Goal: Task Accomplishment & Management: Complete application form

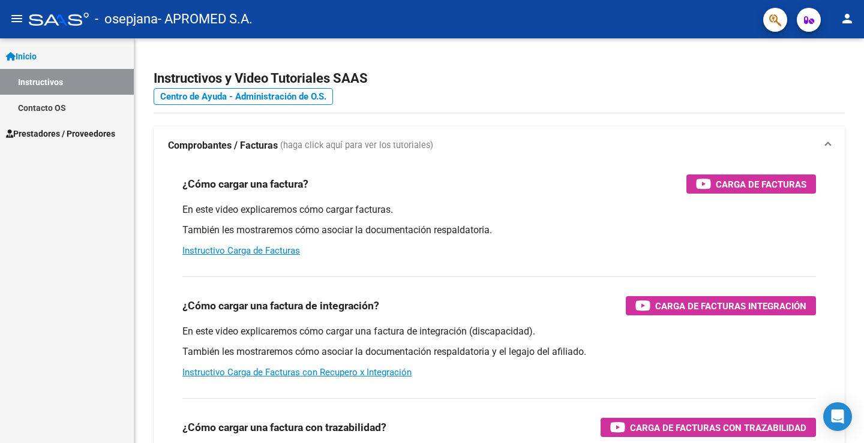
scroll to position [1654, 0]
click at [46, 133] on span "Prestadores / Proveedores" at bounding box center [60, 133] width 109 height 13
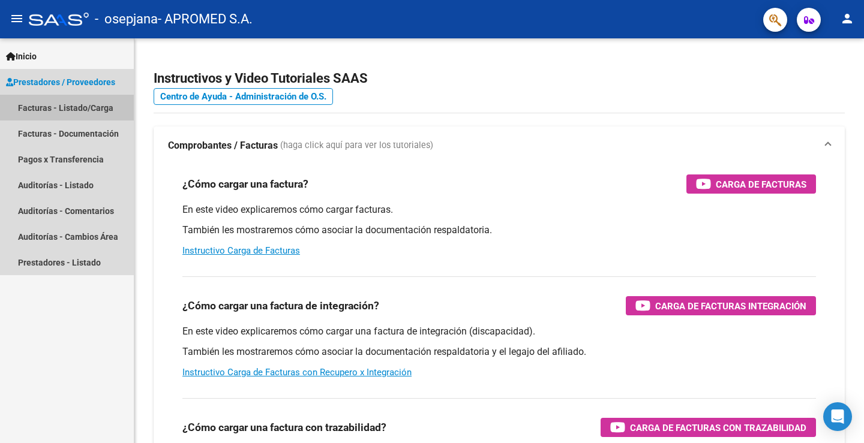
click at [31, 106] on link "Facturas - Listado/Carga" at bounding box center [67, 108] width 134 height 26
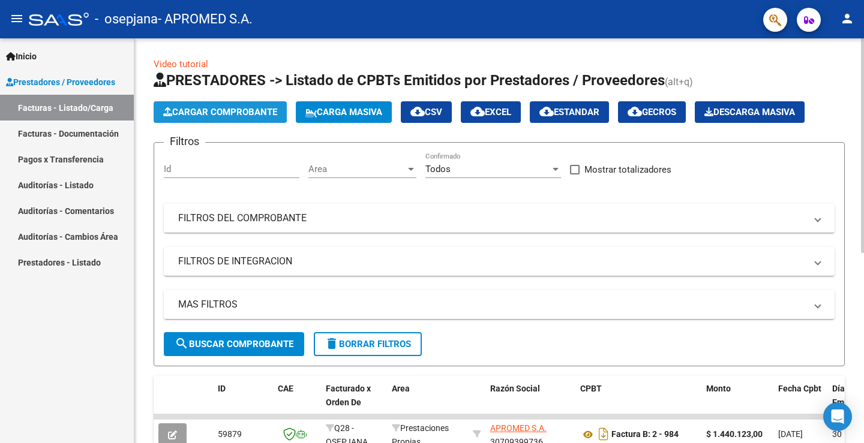
click at [244, 109] on span "Cargar Comprobante" at bounding box center [220, 112] width 114 height 11
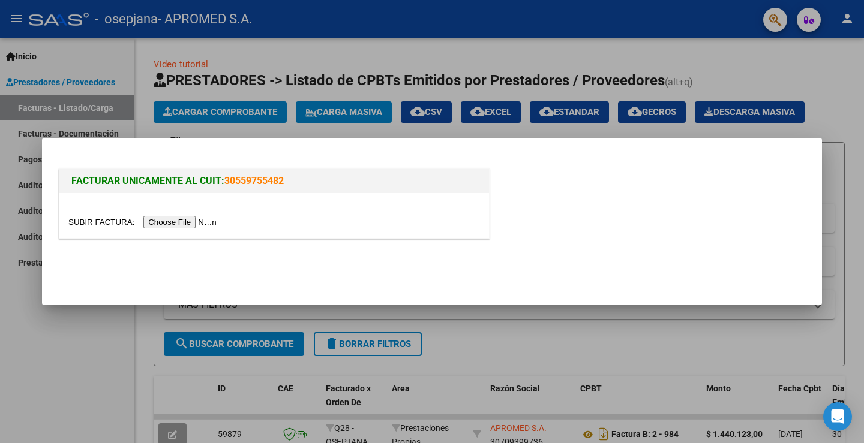
click at [202, 223] on input "file" at bounding box center [144, 222] width 152 height 13
click at [98, 221] on input "file" at bounding box center [144, 222] width 152 height 13
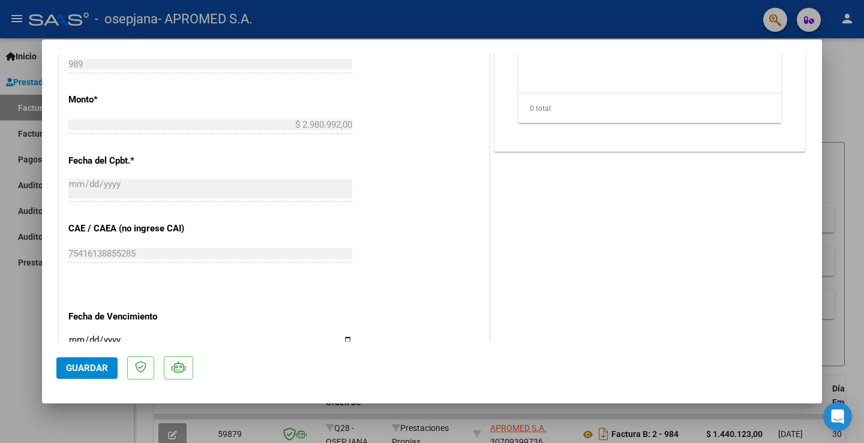
scroll to position [540, 0]
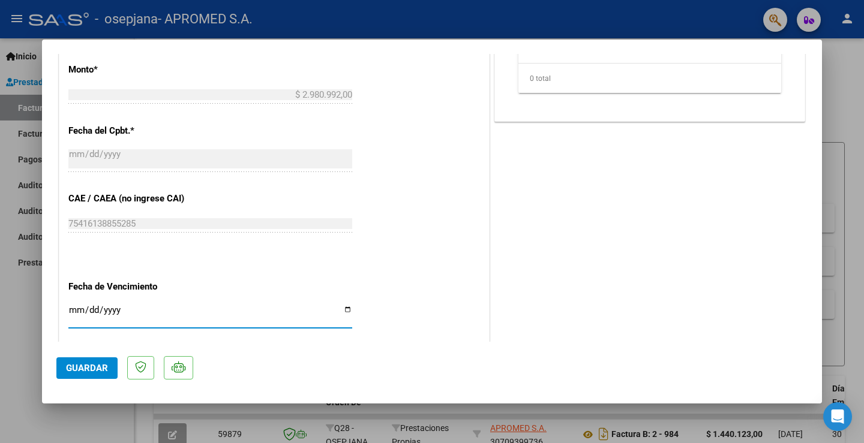
click at [77, 313] on input "Ingresar la fecha" at bounding box center [210, 314] width 284 height 19
type input "[DATE]"
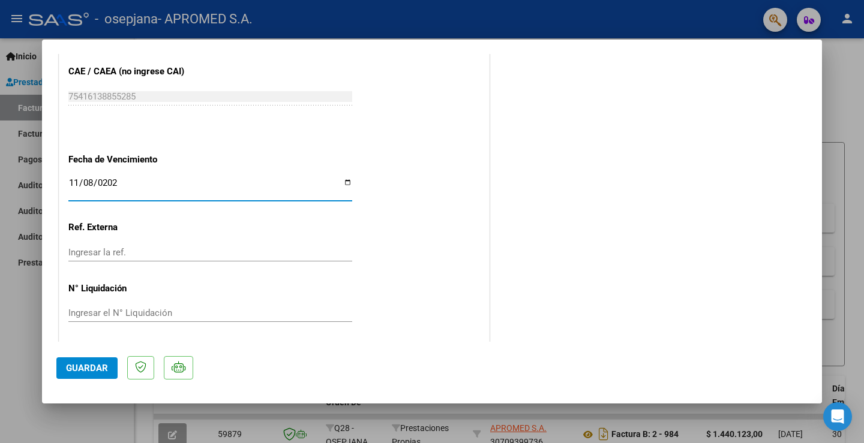
scroll to position [671, 0]
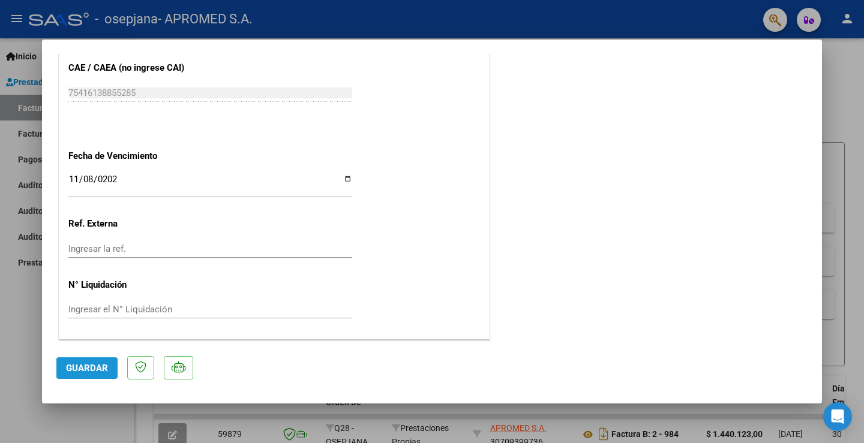
click at [98, 368] on span "Guardar" at bounding box center [87, 368] width 42 height 11
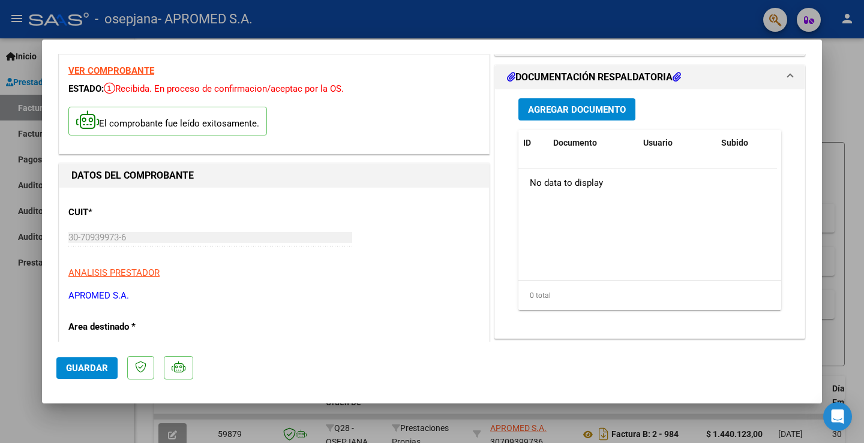
scroll to position [11, 0]
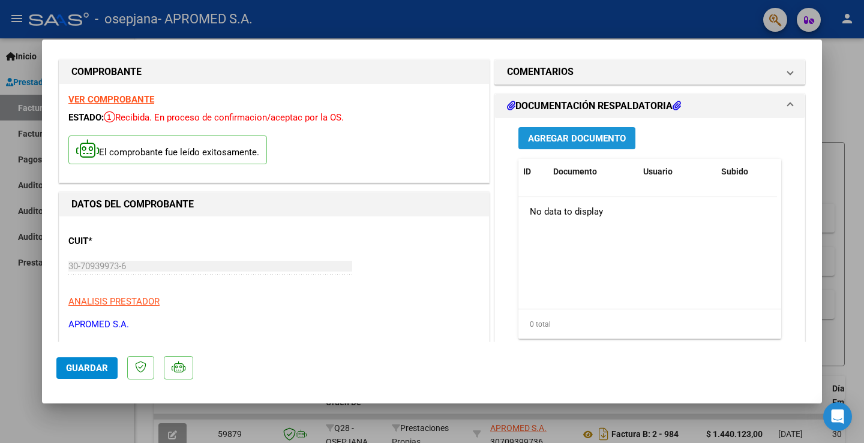
click at [599, 137] on span "Agregar Documento" at bounding box center [577, 138] width 98 height 11
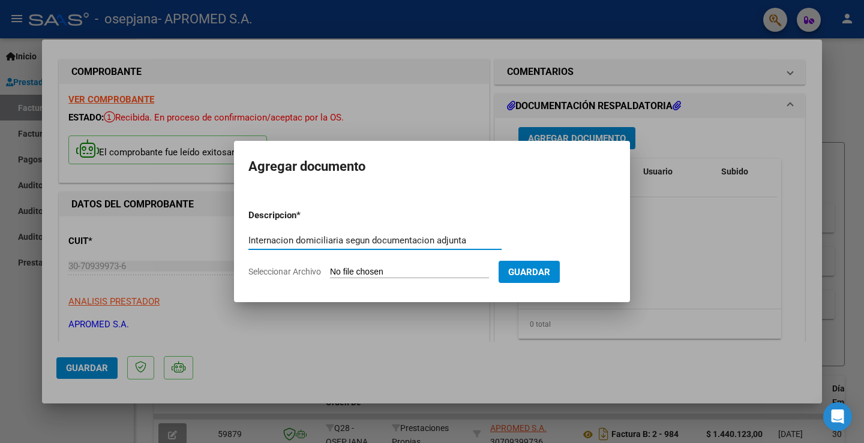
type input "Internacion domiciliaria segun documentacion adjunta"
click at [304, 271] on span "Seleccionar Archivo" at bounding box center [284, 272] width 73 height 10
click at [330, 271] on input "Seleccionar Archivo" at bounding box center [409, 272] width 159 height 11
type input "C:\fakepath\1.1 OSEPJANA DOCUMENTACION PROBATORIA [DATE].pdf"
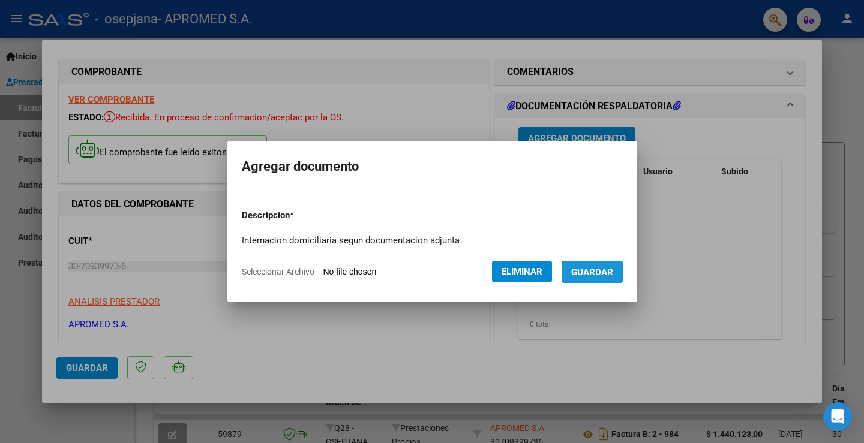
click at [596, 272] on span "Guardar" at bounding box center [592, 272] width 42 height 11
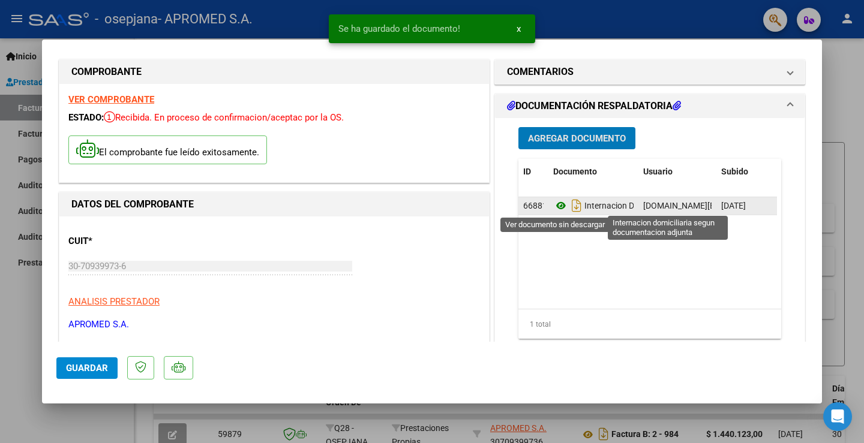
click at [557, 203] on icon at bounding box center [561, 206] width 16 height 14
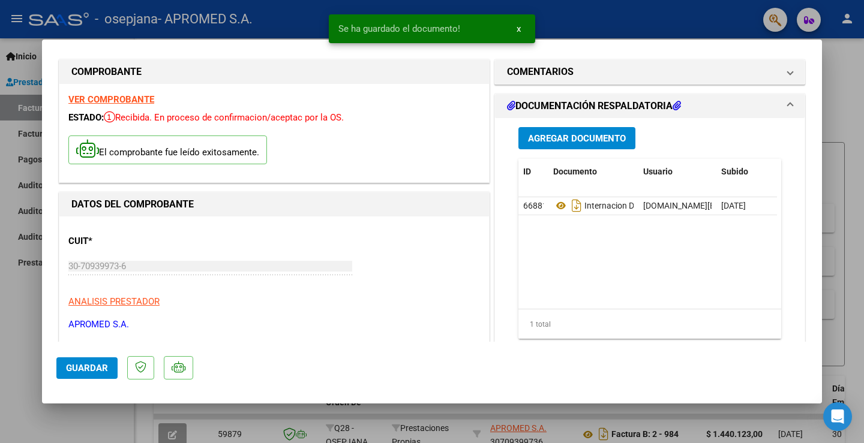
click at [25, 107] on div at bounding box center [432, 221] width 864 height 443
type input "$ 0,00"
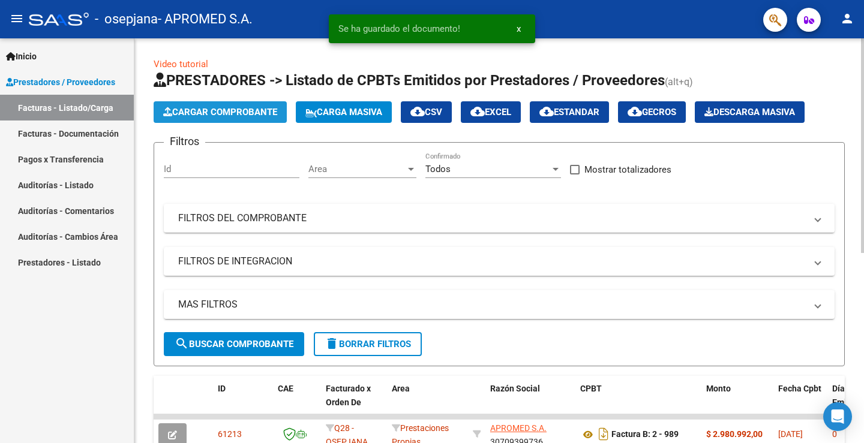
click at [235, 116] on span "Cargar Comprobante" at bounding box center [220, 112] width 114 height 11
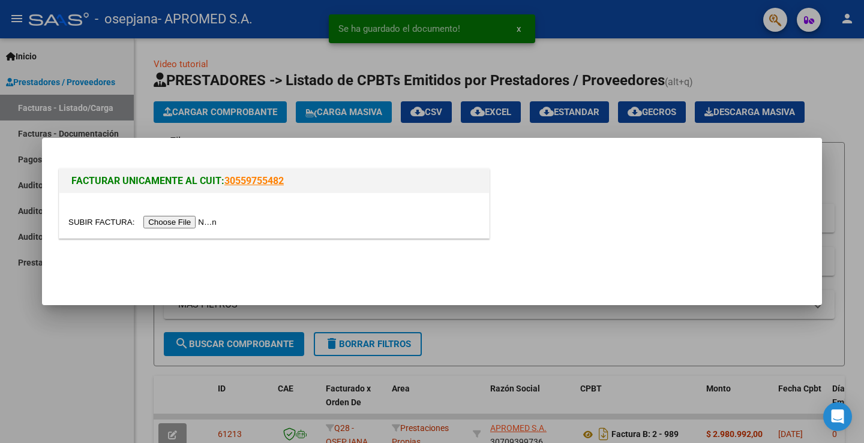
click at [106, 224] on input "file" at bounding box center [144, 222] width 152 height 13
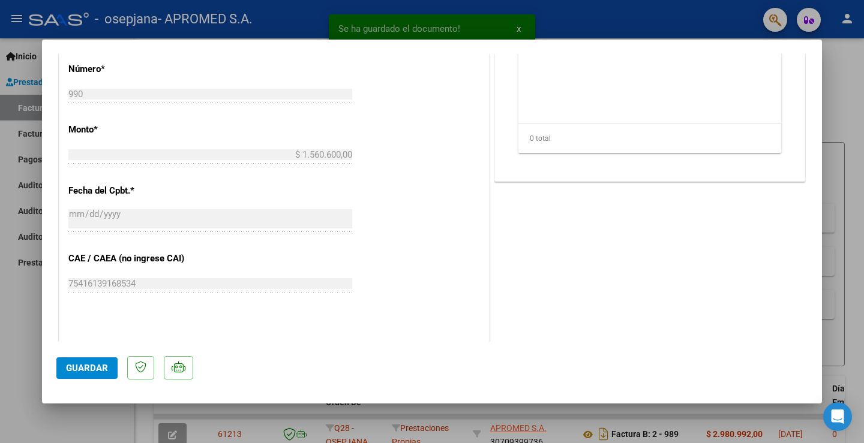
scroll to position [540, 0]
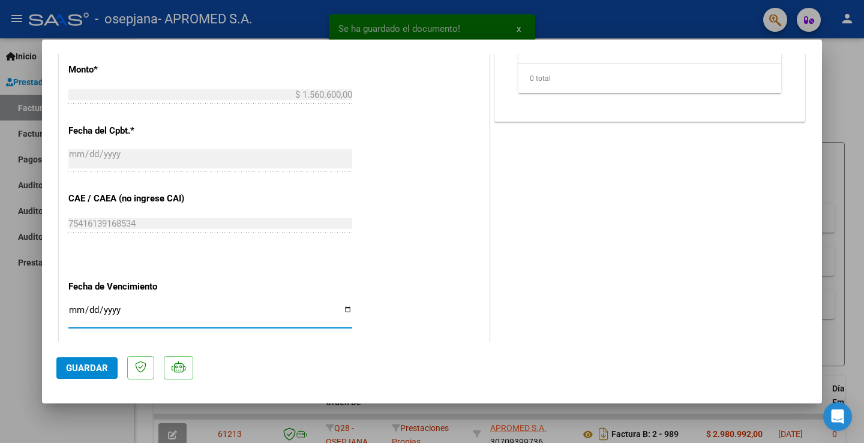
click at [79, 308] on input "Ingresar la fecha" at bounding box center [210, 314] width 284 height 19
type input "[DATE]"
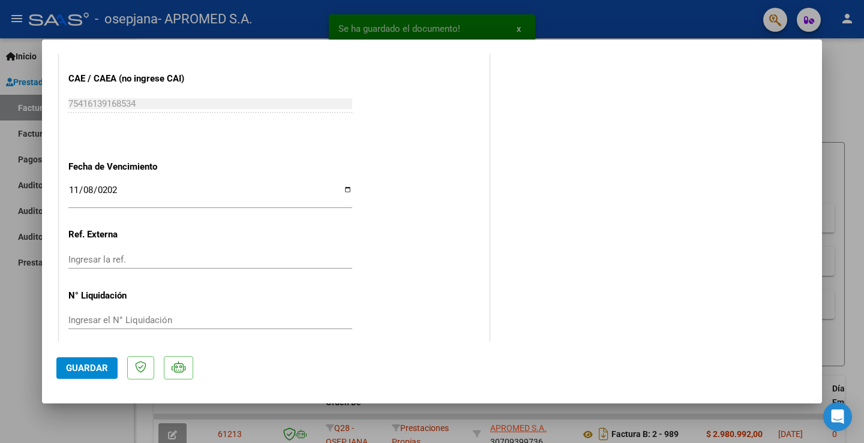
scroll to position [671, 0]
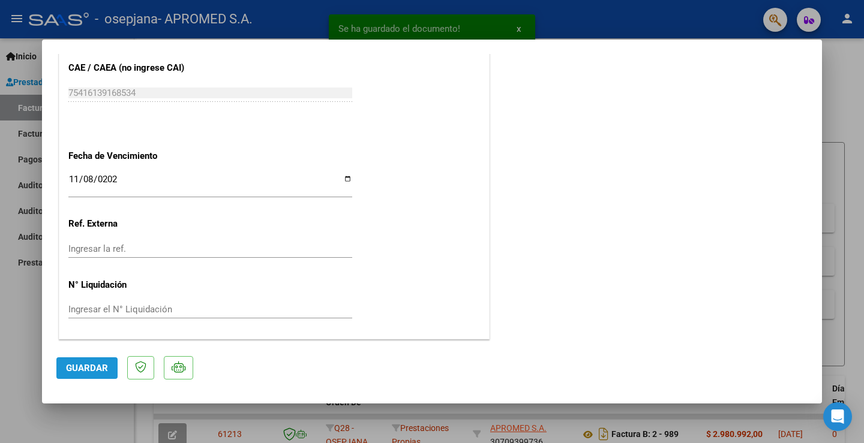
click at [92, 370] on span "Guardar" at bounding box center [87, 368] width 42 height 11
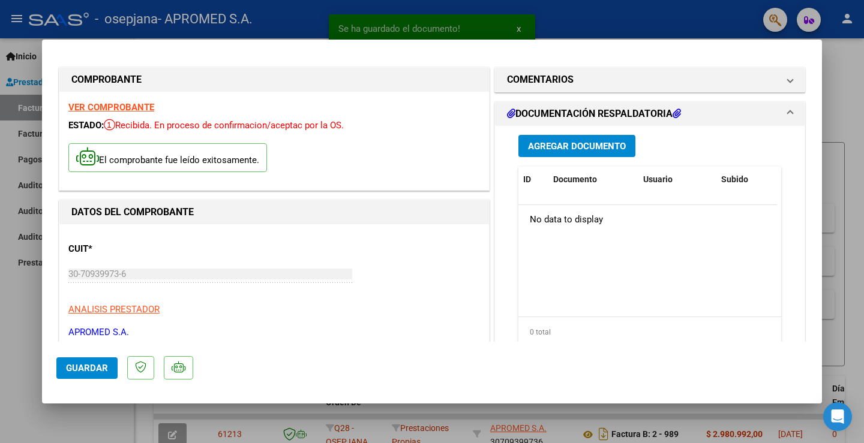
scroll to position [0, 0]
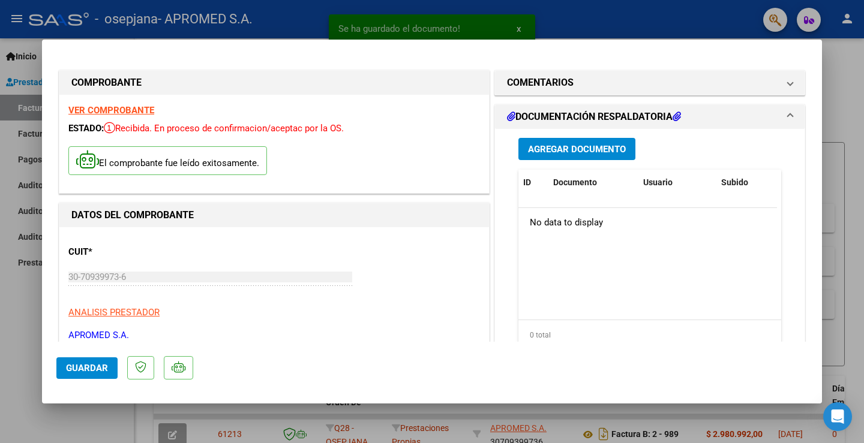
click at [23, 106] on div at bounding box center [432, 221] width 864 height 443
type input "$ 0,00"
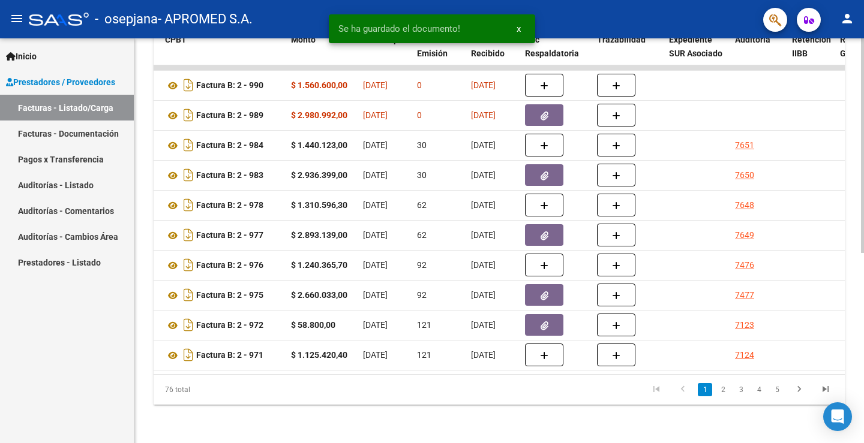
scroll to position [0, 402]
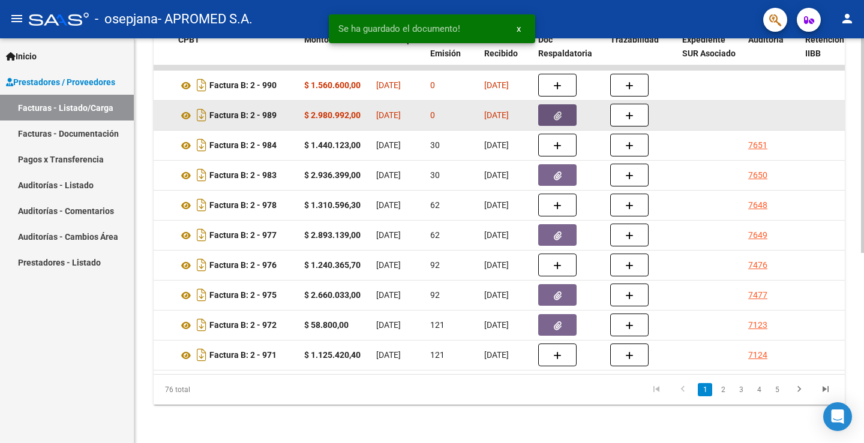
click at [559, 112] on icon "button" at bounding box center [558, 116] width 8 height 9
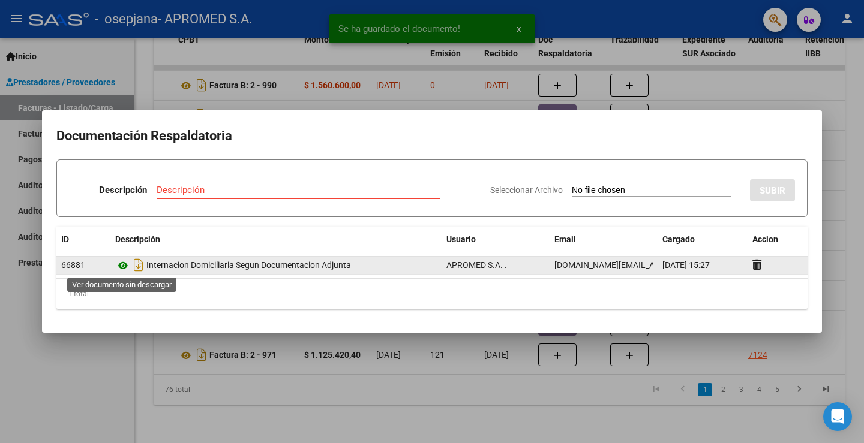
click at [125, 268] on icon at bounding box center [123, 266] width 16 height 14
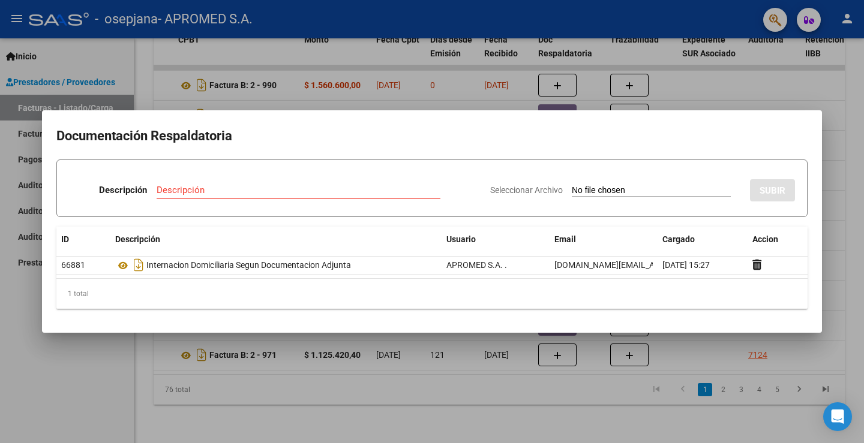
click at [3, 344] on div at bounding box center [432, 221] width 864 height 443
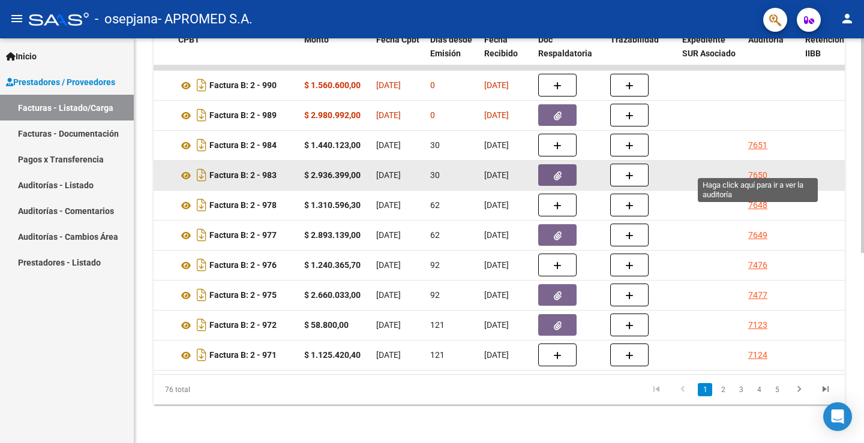
click at [762, 169] on div "7650" at bounding box center [757, 176] width 19 height 14
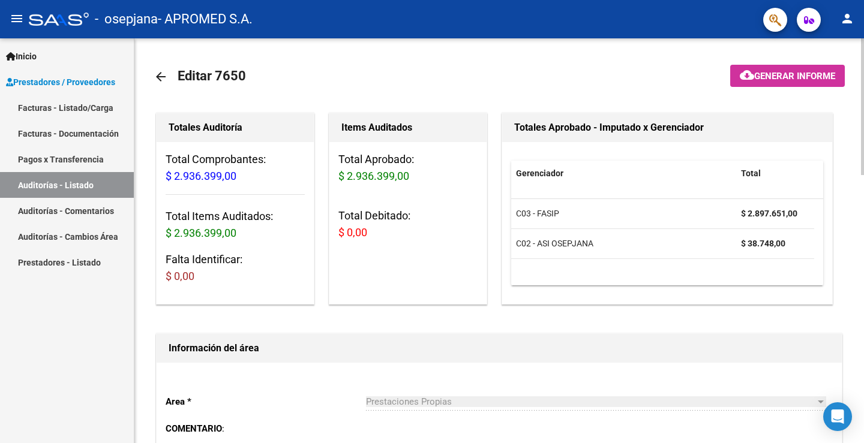
click at [160, 77] on mat-icon "arrow_back" at bounding box center [161, 77] width 14 height 14
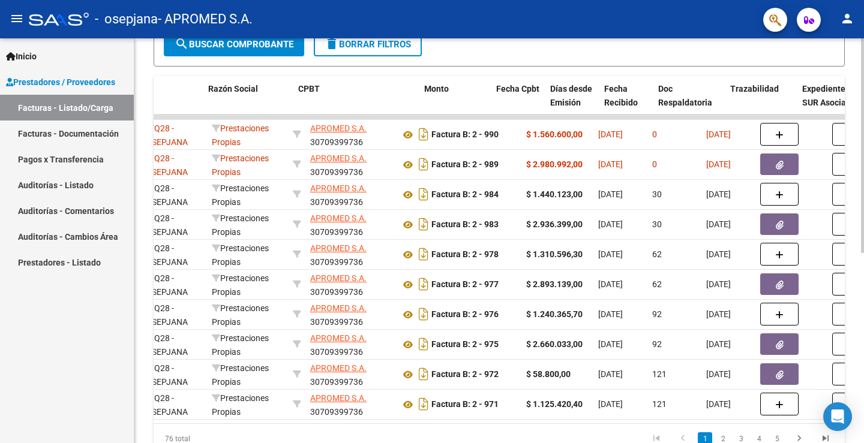
scroll to position [0, 373]
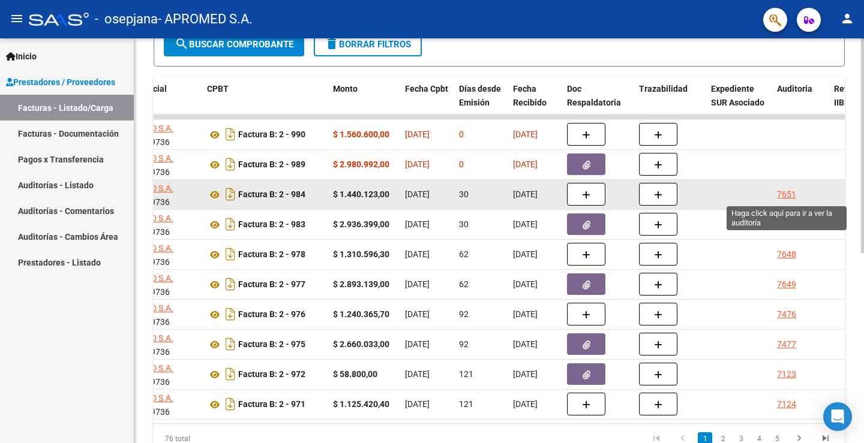
click at [793, 196] on div "7651" at bounding box center [786, 195] width 19 height 14
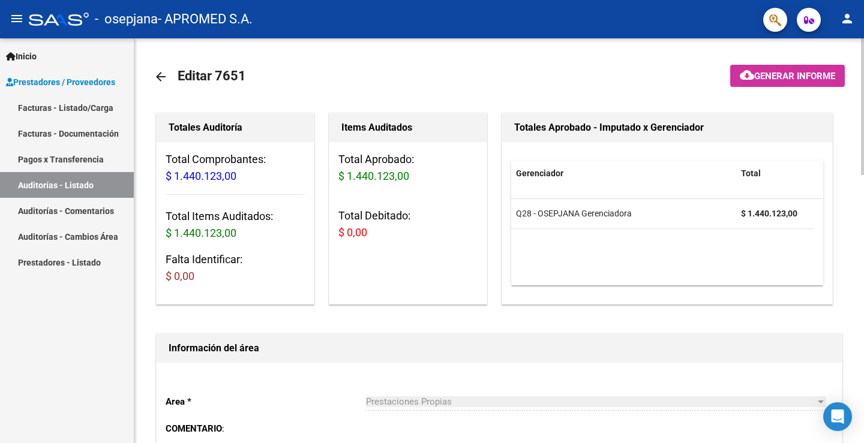
click at [163, 74] on mat-icon "arrow_back" at bounding box center [161, 77] width 14 height 14
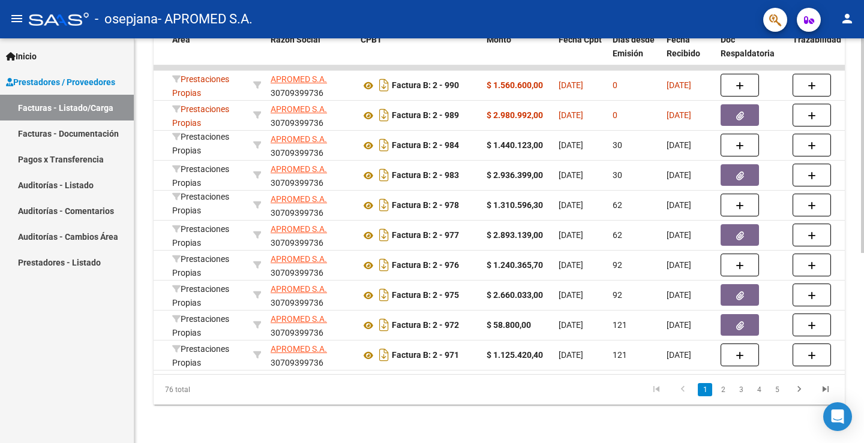
scroll to position [0, 178]
